Goal: Contribute content: Add original content to the website for others to see

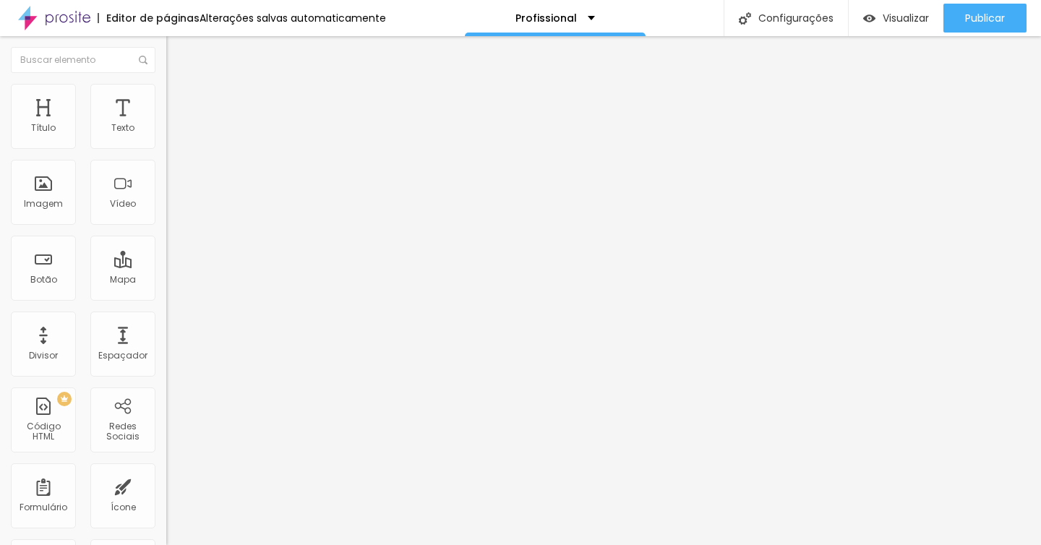
click at [166, 124] on span "Trocar imagem" at bounding box center [205, 118] width 79 height 12
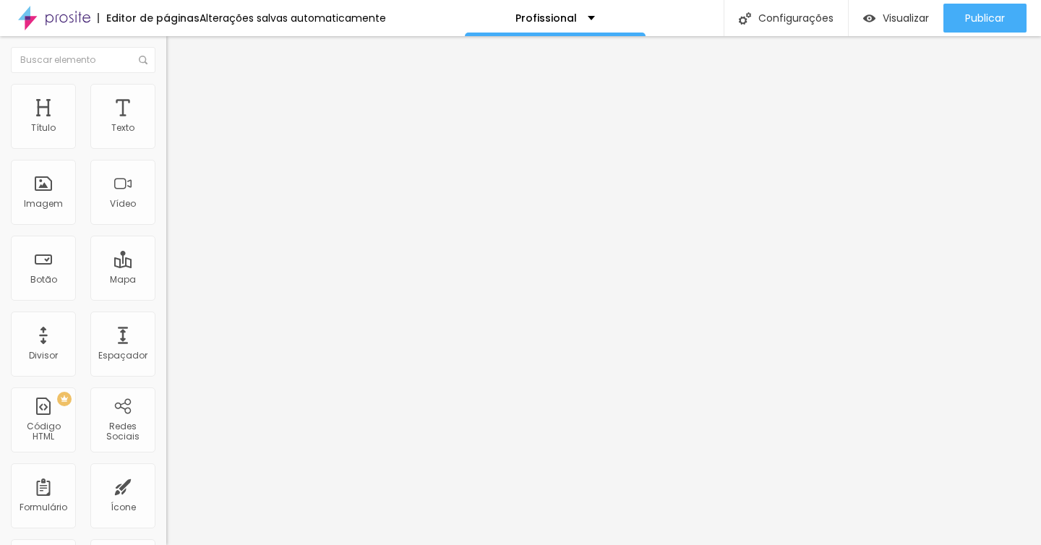
click at [166, 124] on span "Trocar imagem" at bounding box center [205, 118] width 79 height 12
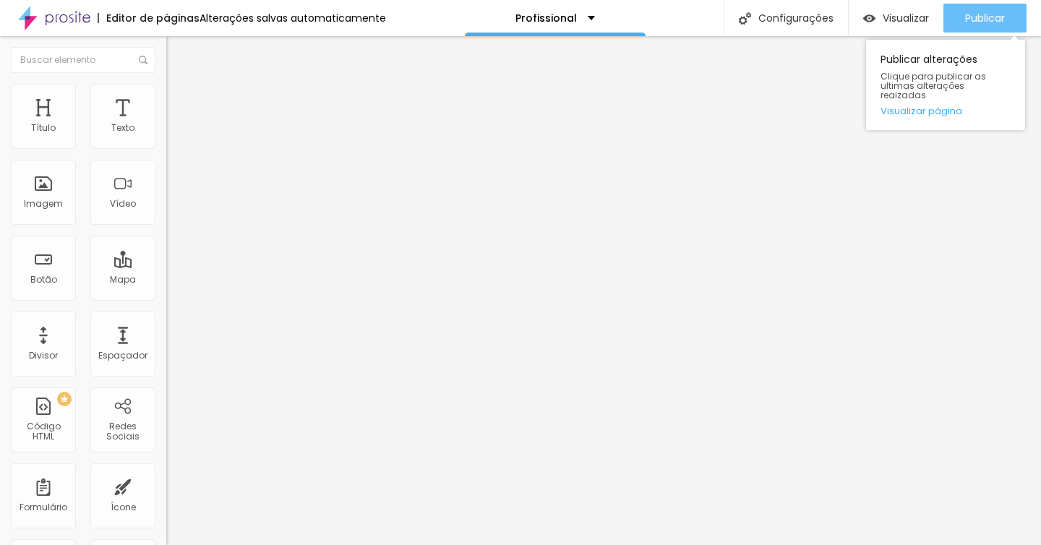
click at [985, 14] on span "Publicar" at bounding box center [985, 18] width 40 height 12
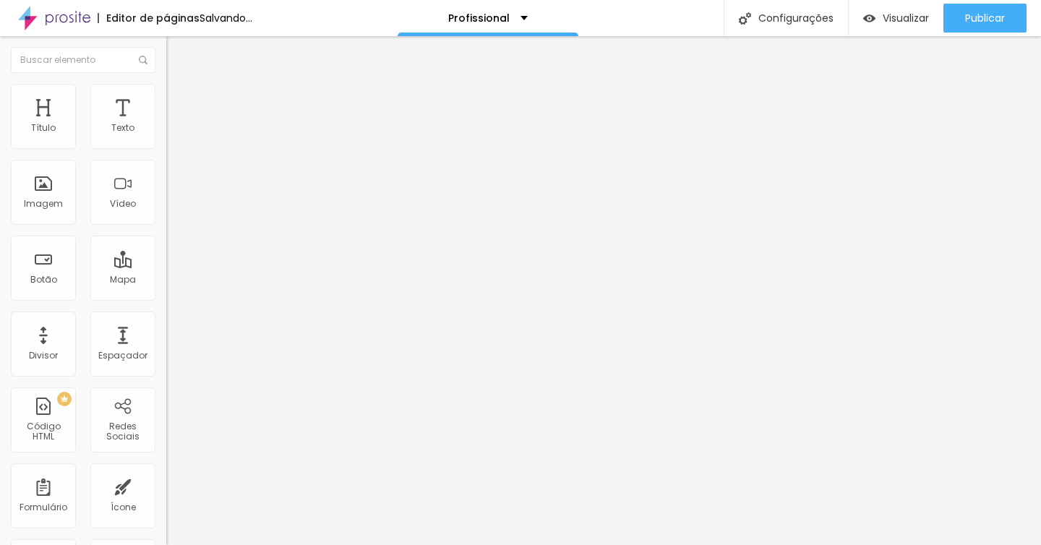
click at [166, 124] on span "Trocar imagem" at bounding box center [205, 118] width 79 height 12
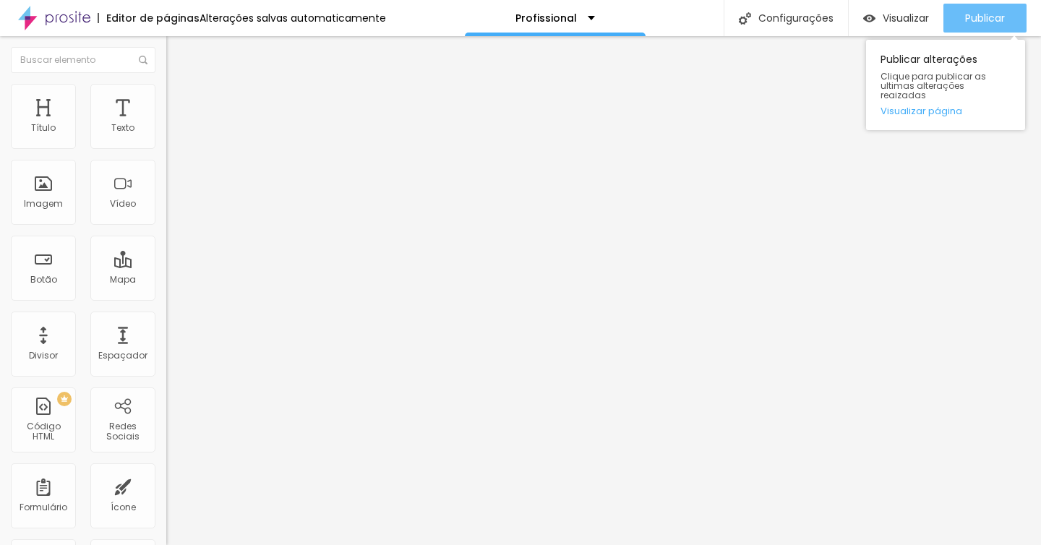
click at [982, 14] on span "Publicar" at bounding box center [985, 18] width 40 height 12
click at [998, 21] on span "Publicar" at bounding box center [985, 18] width 40 height 12
click at [1003, 17] on span "Publicar" at bounding box center [985, 18] width 40 height 12
